Goal: Task Accomplishment & Management: Complete application form

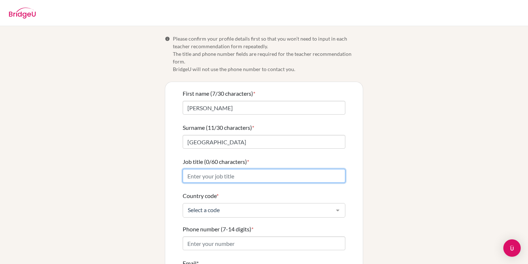
click at [290, 169] on input "Job title (0/60 characters) *" at bounding box center [264, 176] width 163 height 14
type input "Head of Mathematics"
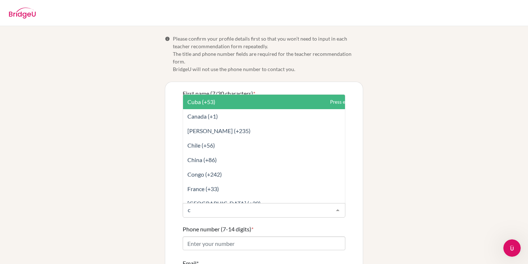
type input "ch"
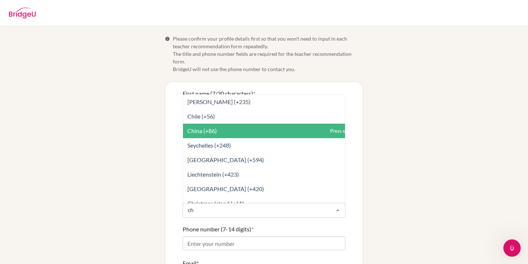
click at [254, 124] on span "China (+86)" at bounding box center [280, 131] width 194 height 15
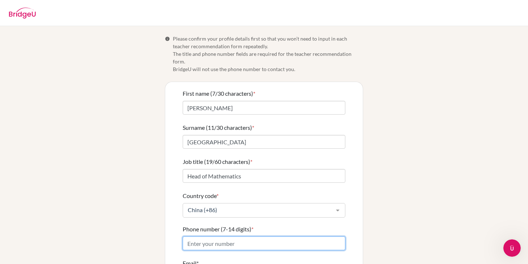
click at [227, 237] on input "Phone number (7-14 digits) *" at bounding box center [264, 244] width 163 height 14
type input "13126801470"
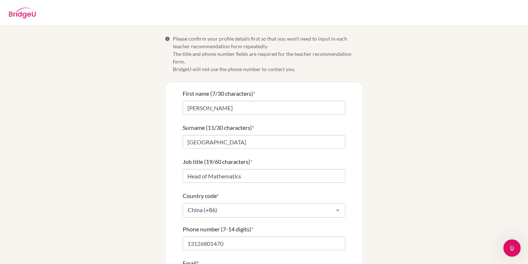
click at [401, 208] on div "Info Please confirm your profile details first so that you won’t need to input …" at bounding box center [264, 179] width 414 height 289
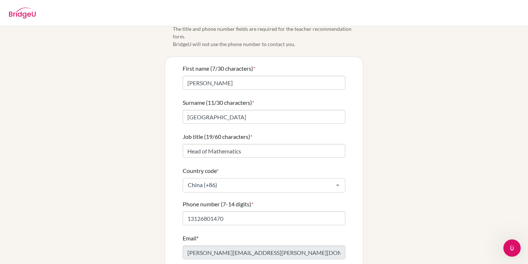
scroll to position [60, 0]
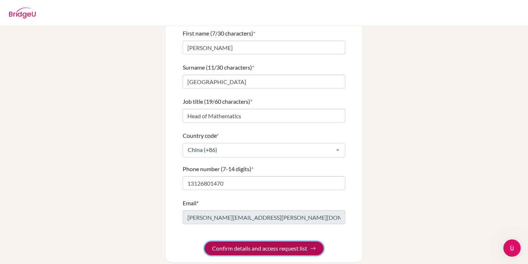
click at [299, 244] on button "Confirm details and access request list" at bounding box center [263, 249] width 119 height 14
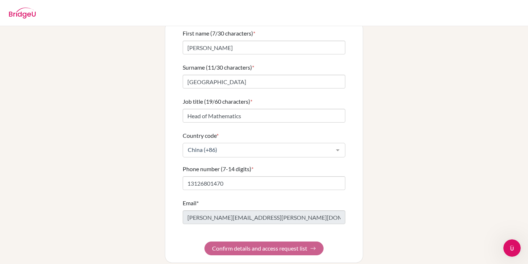
scroll to position [0, 0]
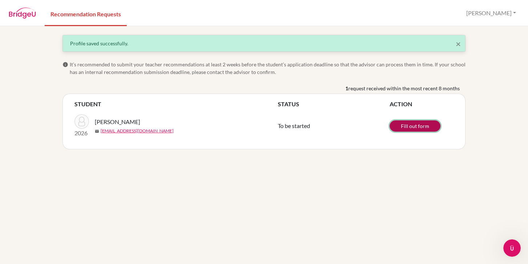
click at [423, 127] on link "Fill out form" at bounding box center [415, 126] width 51 height 11
